Goal: Navigation & Orientation: Find specific page/section

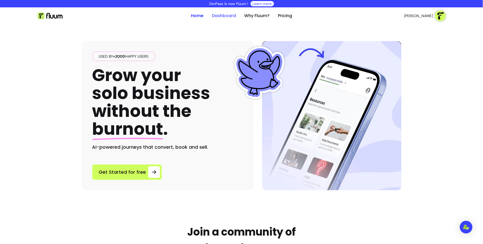
click at [223, 16] on link "Dashboard" at bounding box center [224, 16] width 24 height 6
